Goal: Find specific page/section: Find specific page/section

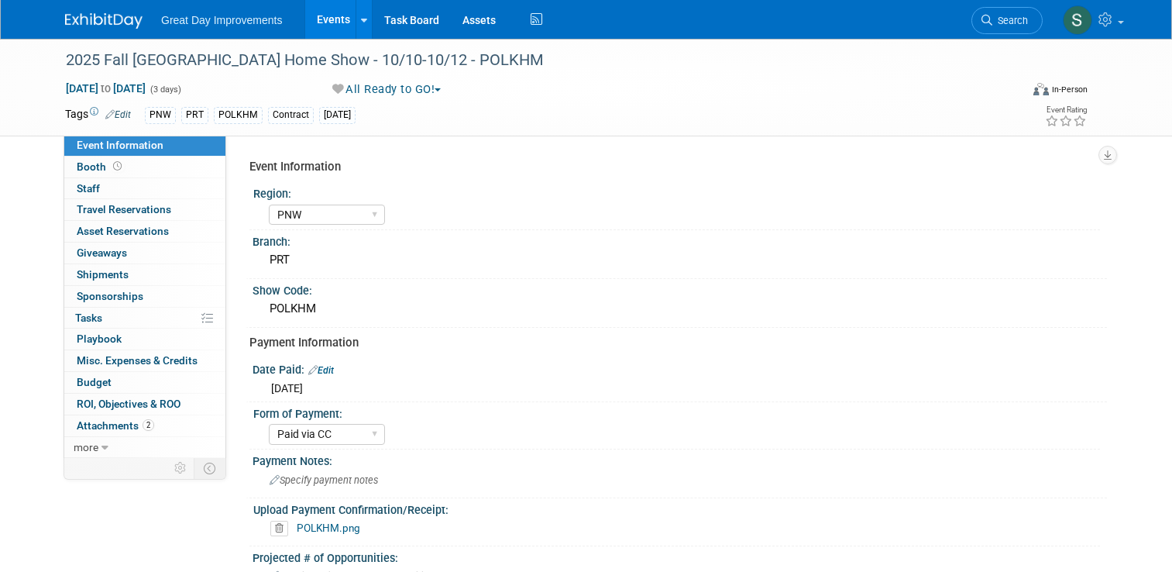
select select "PNW"
select select "Paid via CC"
select select "Yes"
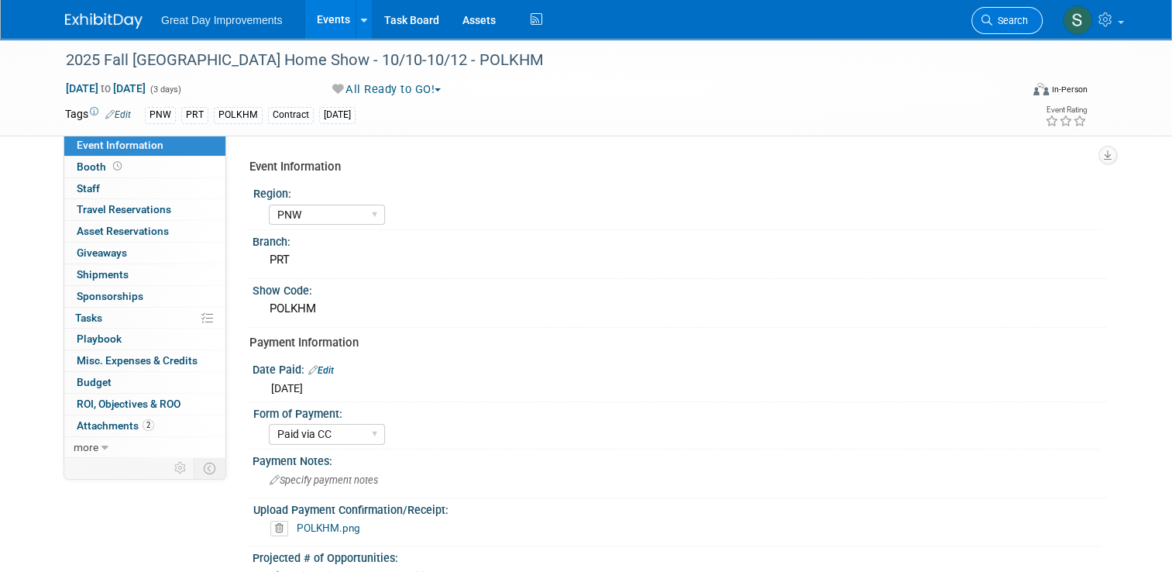
click at [1010, 19] on span "Search" at bounding box center [1010, 21] width 36 height 12
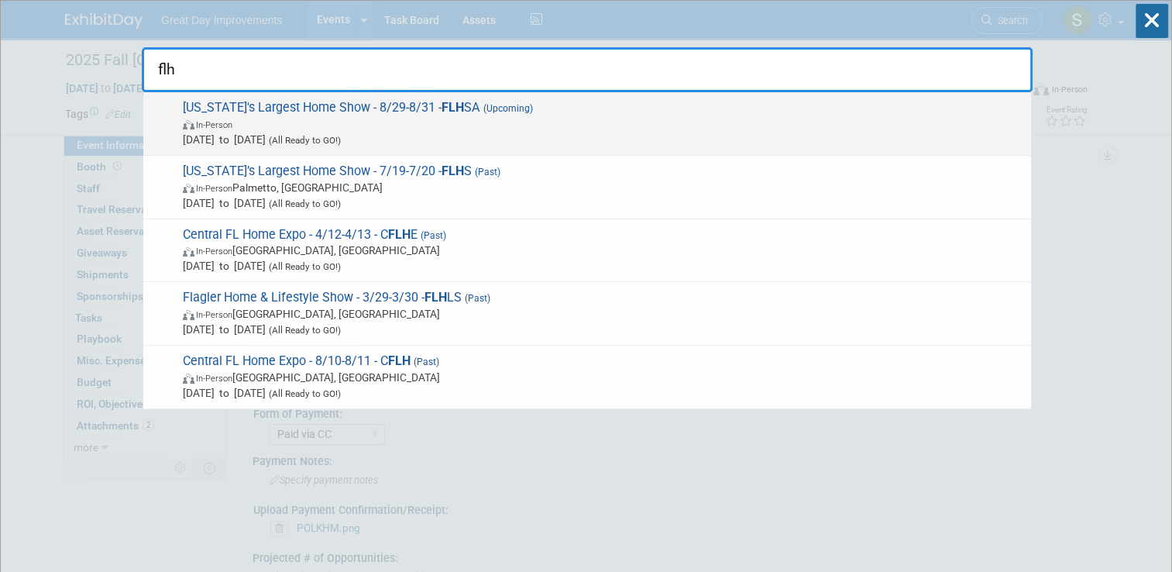
type input "flh"
click at [831, 125] on span "In-Person" at bounding box center [603, 123] width 841 height 15
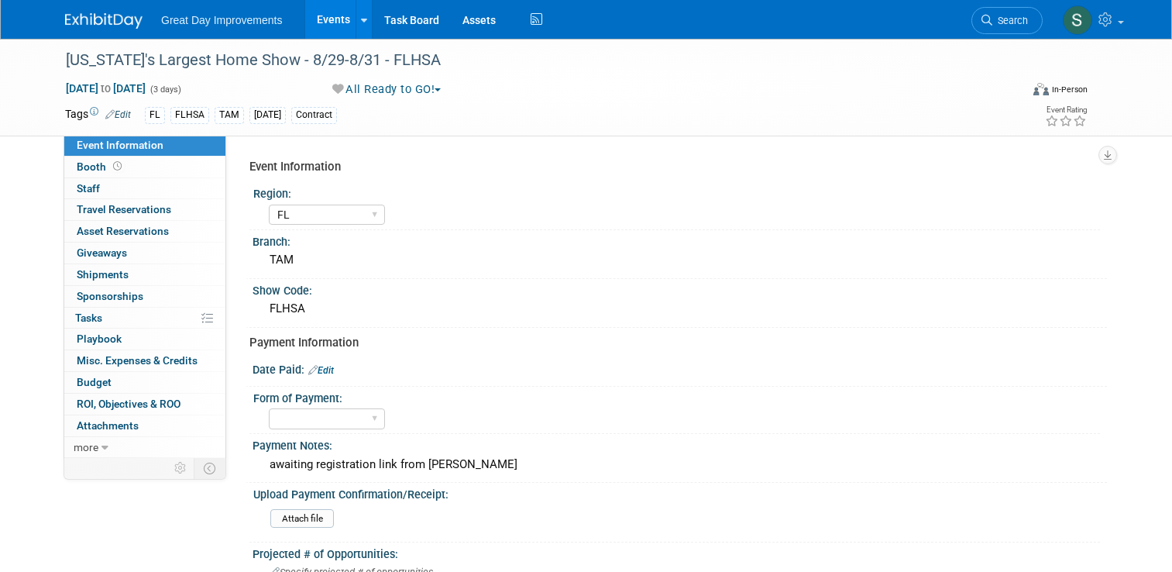
select select "FL"
